Goal: Register for event/course

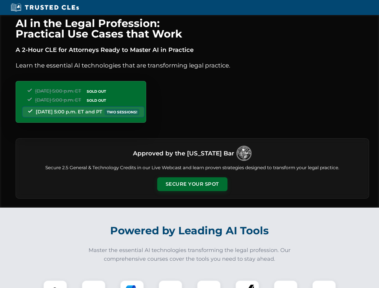
click at [192, 184] on button "Secure Your Spot" at bounding box center [192, 184] width 70 height 14
click at [55, 284] on img at bounding box center [55, 292] width 17 height 17
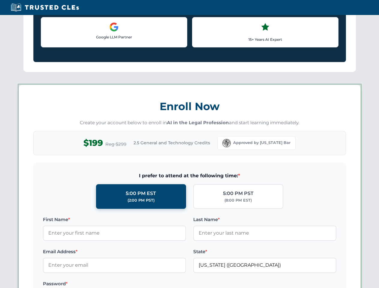
click at [132, 284] on label "Password *" at bounding box center [114, 283] width 143 height 7
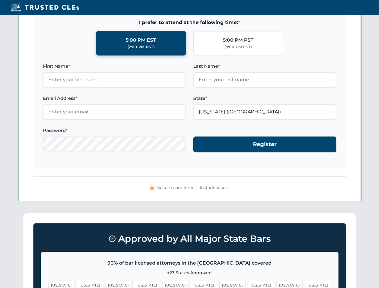
click at [276, 284] on span "[US_STATE]" at bounding box center [289, 285] width 26 height 9
